Goal: Task Accomplishment & Management: Complete application form

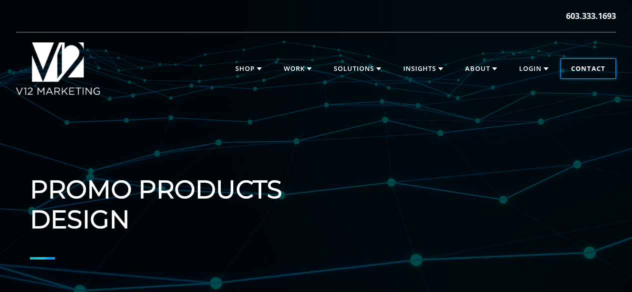
click at [576, 65] on link "Contact" at bounding box center [588, 69] width 54 height 20
click at [597, 67] on link "Contact" at bounding box center [588, 69] width 54 height 20
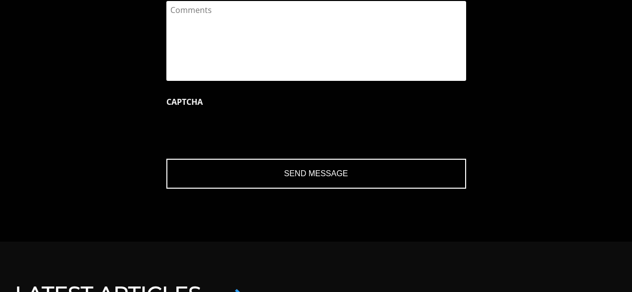
scroll to position [1200, 0]
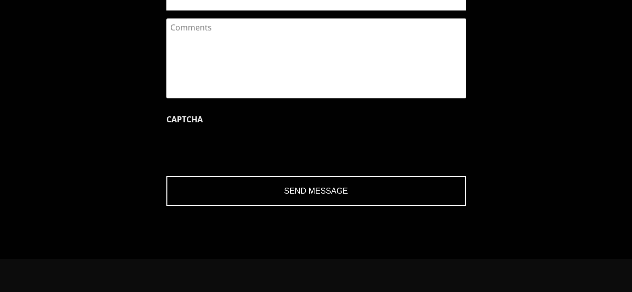
type input "Brandon"
type input "Lang"
type input "brandon@ashleyfurnituresco.com"
type input "(608) 270-8980"
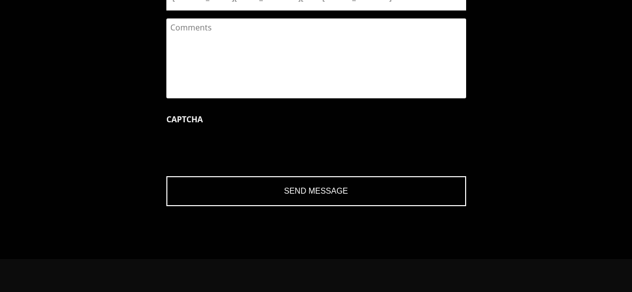
drag, startPoint x: 300, startPoint y: 205, endPoint x: 292, endPoint y: 214, distance: 12.7
click at [300, 98] on textarea "Comments" at bounding box center [316, 58] width 300 height 80
paste textarea "Greetings Team, Can you supply or special order some JBL Speakers with our comp…"
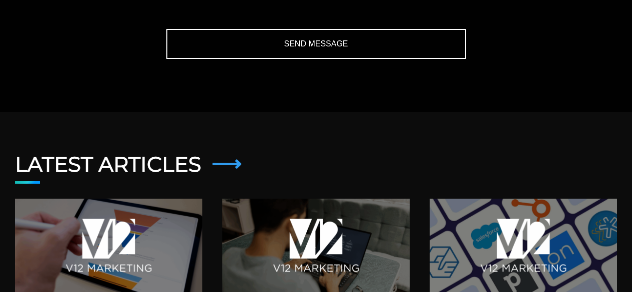
scroll to position [1350, 0]
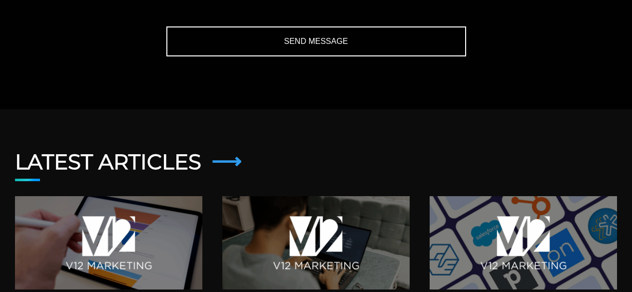
type textarea "Greetings Team, Can you supply or special order some JBL Speakers with our comp…"
click at [310, 56] on input "Send Message" at bounding box center [316, 41] width 300 height 30
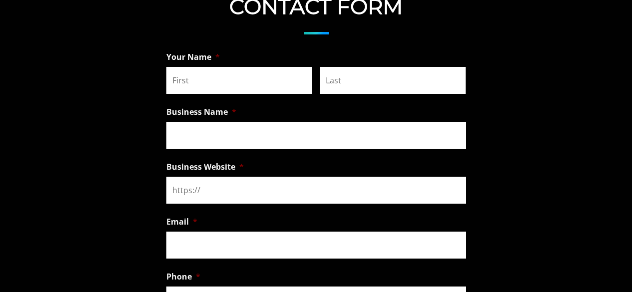
scroll to position [780, 0]
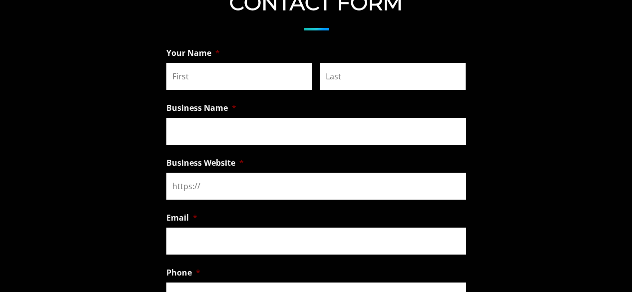
click at [258, 72] on input "First" at bounding box center [239, 76] width 146 height 27
type input "Brandon"
type input "Lang"
type input "Ashley Furniture Industries"
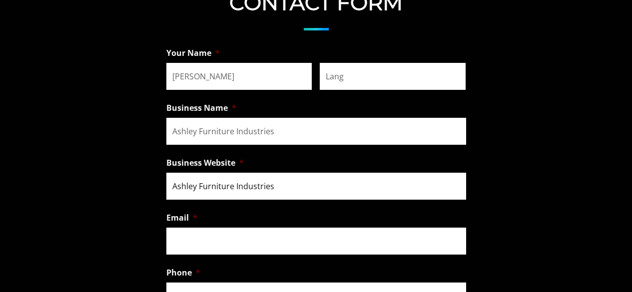
type input "brandon@ashleyfurnituresco.com"
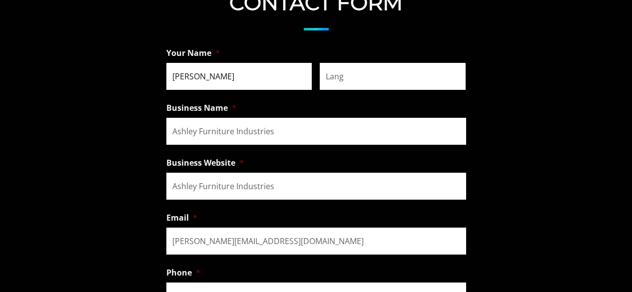
type input "(608) 270-8980"
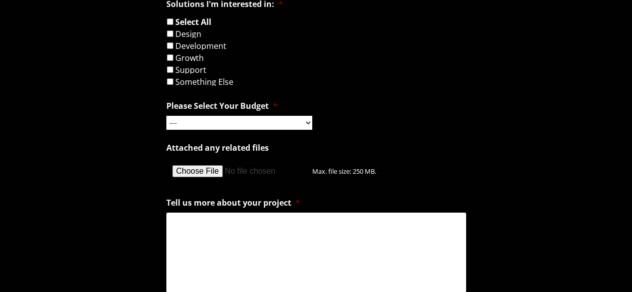
scroll to position [1109, 0]
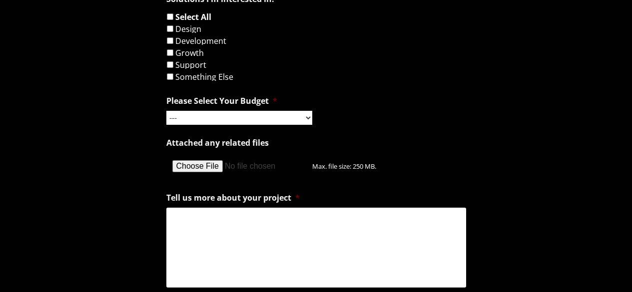
click at [247, 240] on textarea "Tell us more about your project *" at bounding box center [316, 248] width 300 height 80
paste textarea "Greetings Team, Can you supply or special order some JBL Speakers with our comp…"
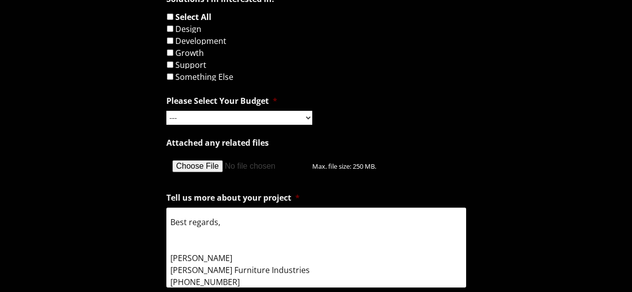
scroll to position [1104, 0]
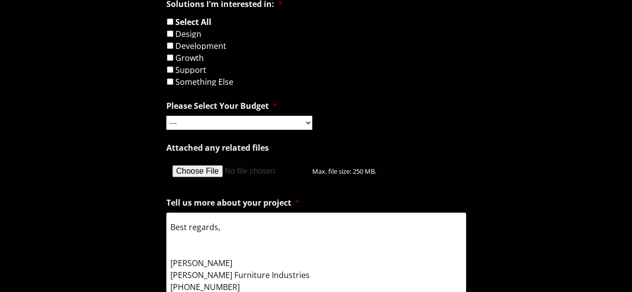
type textarea "Greetings Team, Can you supply or special order some JBL Speakers with our comp…"
click at [174, 85] on li "Something Else" at bounding box center [320, 82] width 308 height 8
click at [170, 85] on input "Something Else" at bounding box center [170, 81] width 6 height 6
checkbox input "true"
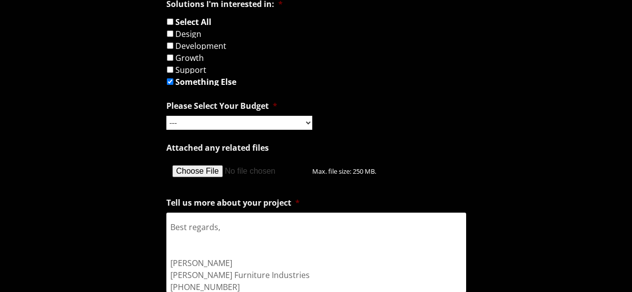
click at [179, 126] on select "--- Hourly Support: $100 / Hour Less than $1,000 $1,000 - $5,000 $5,000 - $20,0…" at bounding box center [239, 123] width 146 height 14
select select "$20,000 - $100,000"
click at [166, 118] on select "--- Hourly Support: $100 / Hour Less than $1,000 $1,000 - $5,000 $5,000 - $20,0…" at bounding box center [239, 123] width 146 height 14
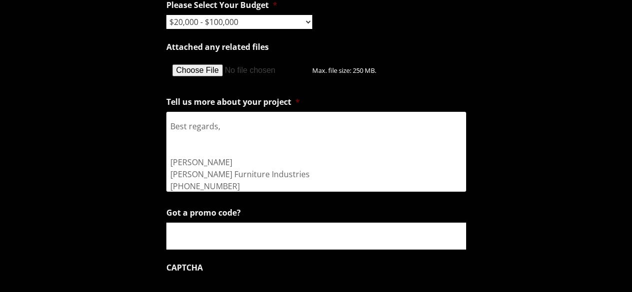
scroll to position [1251, 0]
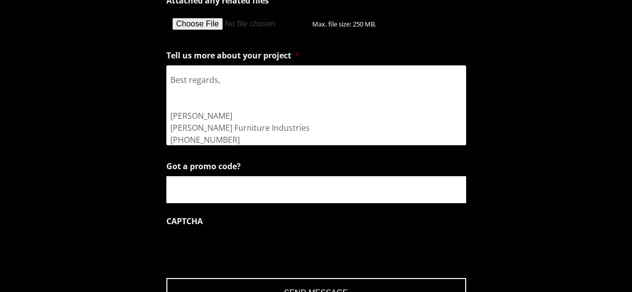
click at [232, 201] on input "Got a promo code?" at bounding box center [316, 189] width 300 height 27
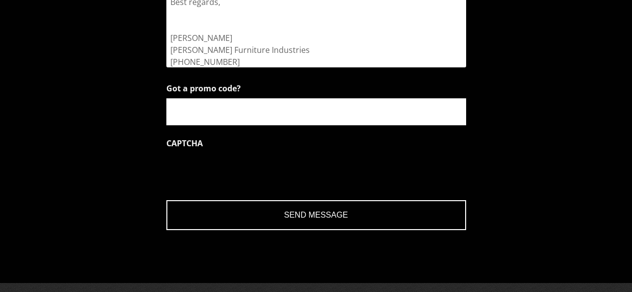
scroll to position [1330, 0]
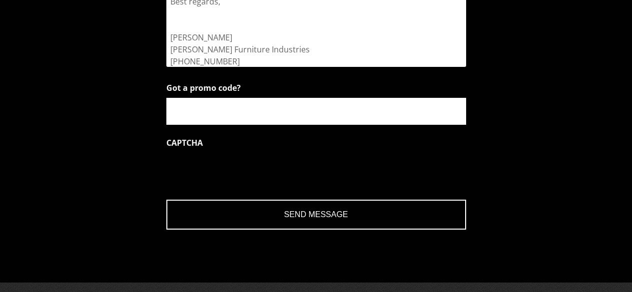
click at [302, 222] on input "Send Message" at bounding box center [316, 215] width 300 height 30
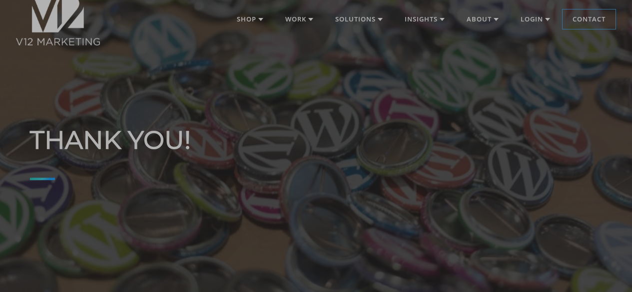
scroll to position [48, 0]
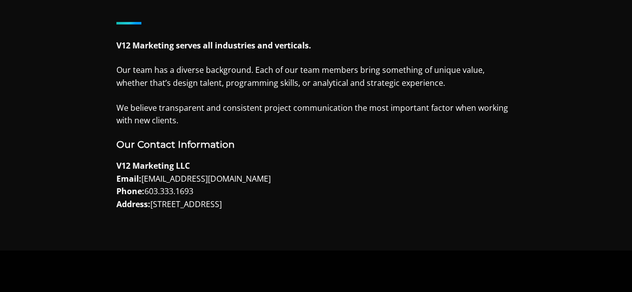
scroll to position [450, 0]
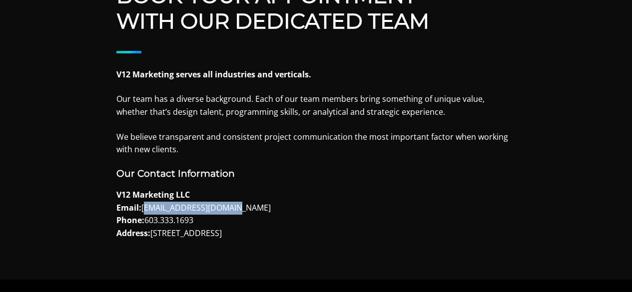
drag, startPoint x: 142, startPoint y: 208, endPoint x: 241, endPoint y: 207, distance: 99.5
click at [242, 206] on p "V12 Marketing LLC Email: info@v12marketing.com Phone: 603.333.1693 Address: 6 G…" at bounding box center [316, 214] width 400 height 51
copy p "[EMAIL_ADDRESS][DOMAIN_NAME]"
